Goal: Navigation & Orientation: Understand site structure

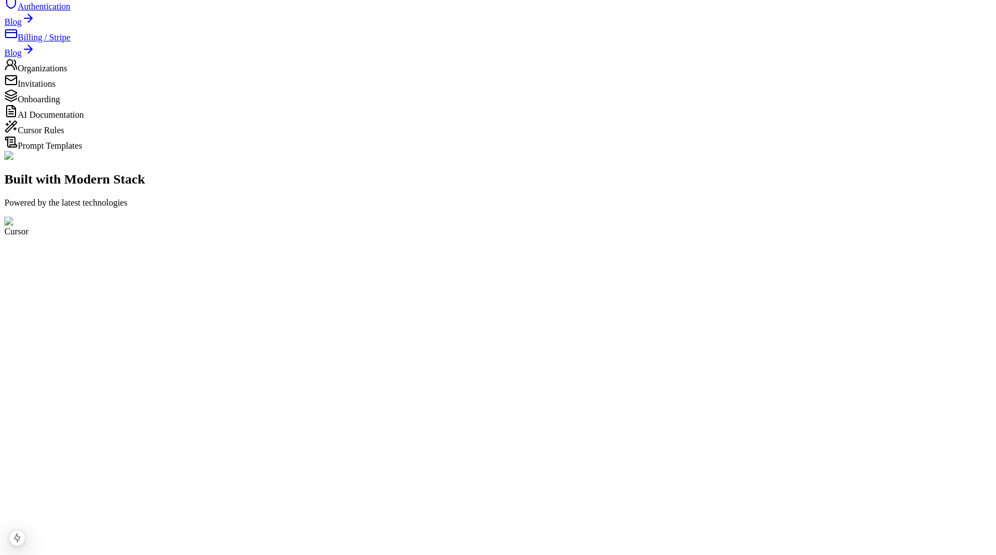
scroll to position [128, 0]
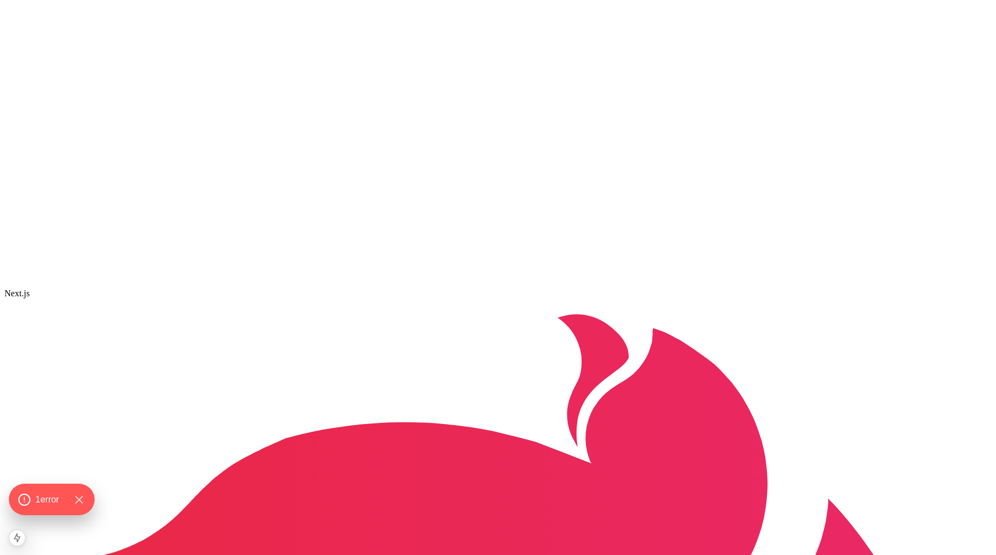
scroll to position [1163, 0]
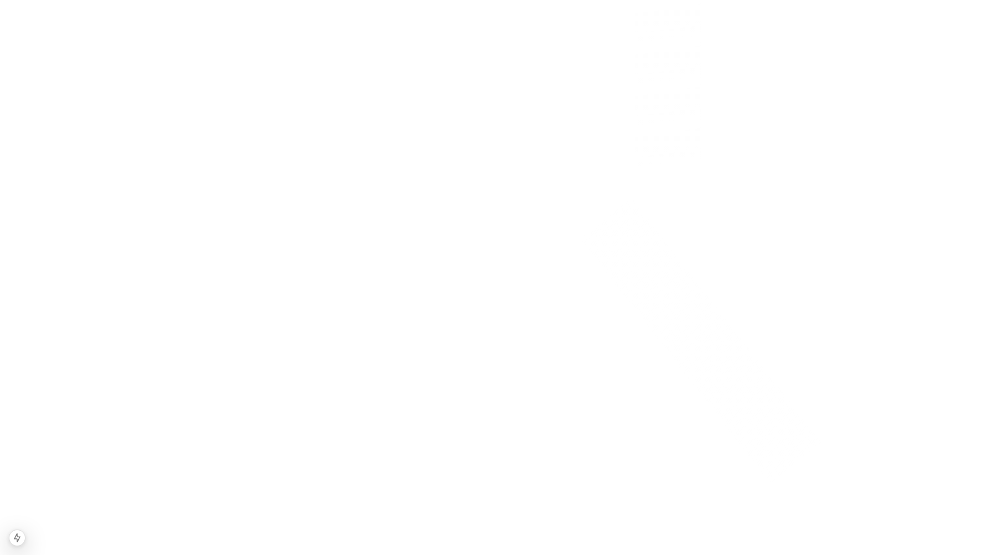
scroll to position [877, 0]
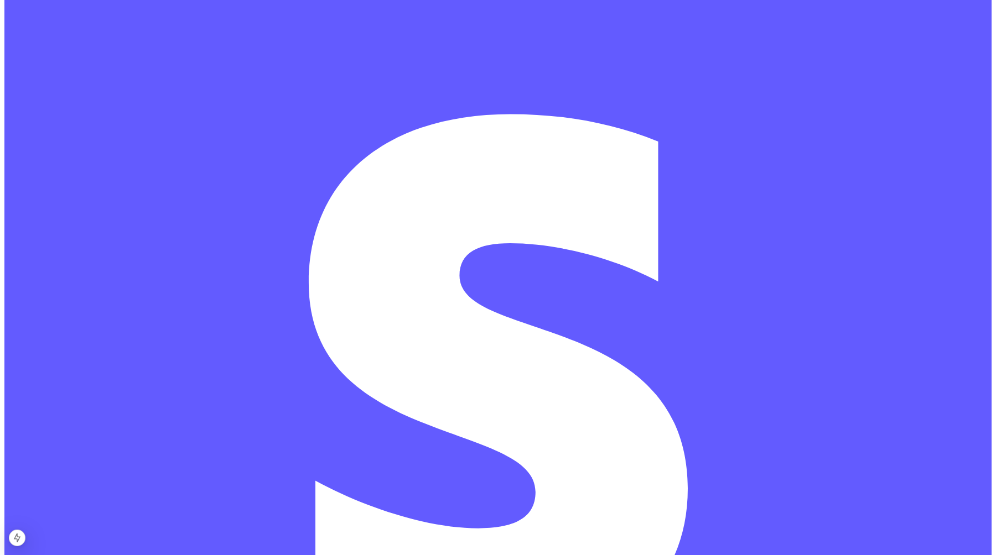
scroll to position [4550, 0]
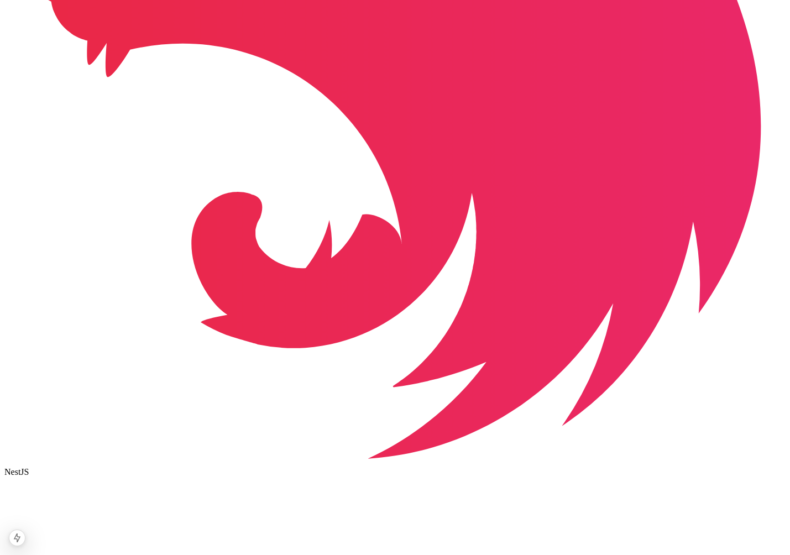
scroll to position [1418, 0]
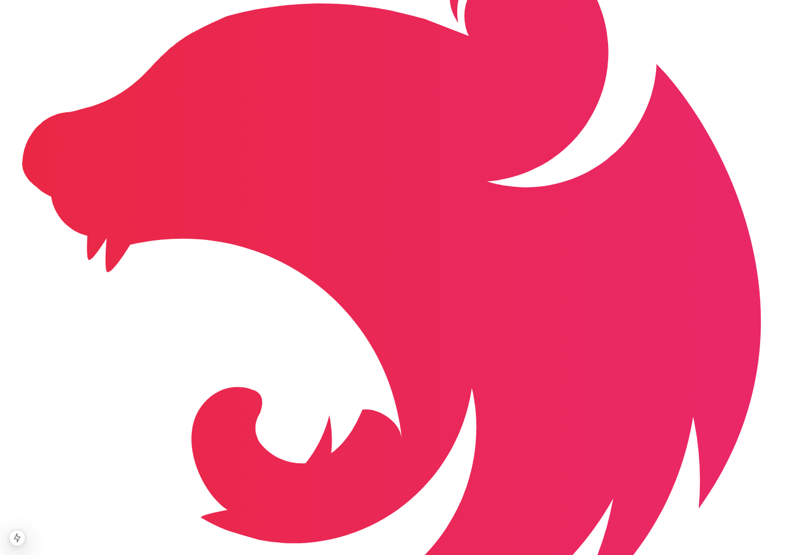
scroll to position [1341, 0]
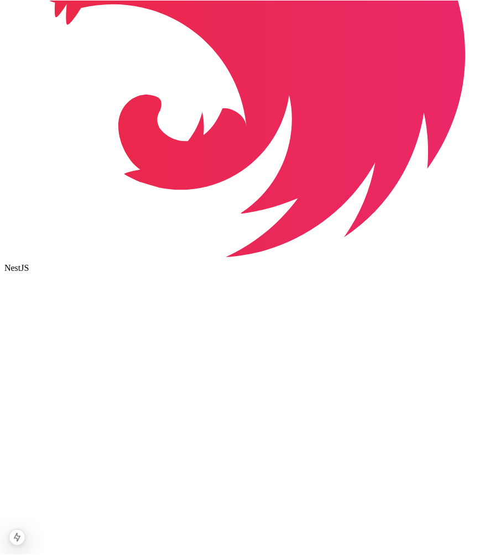
scroll to position [1149, 0]
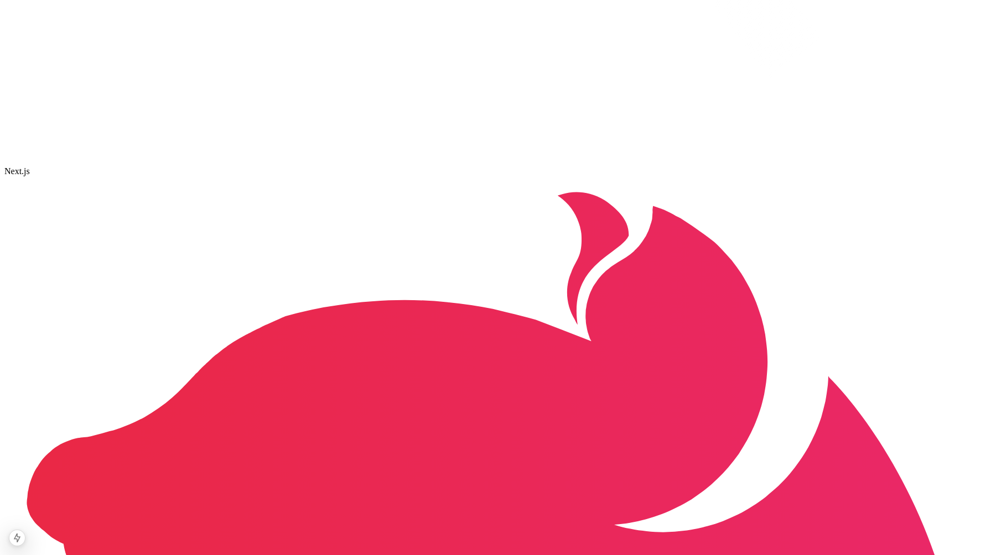
scroll to position [1272, 0]
